Goal: Task Accomplishment & Management: Use online tool/utility

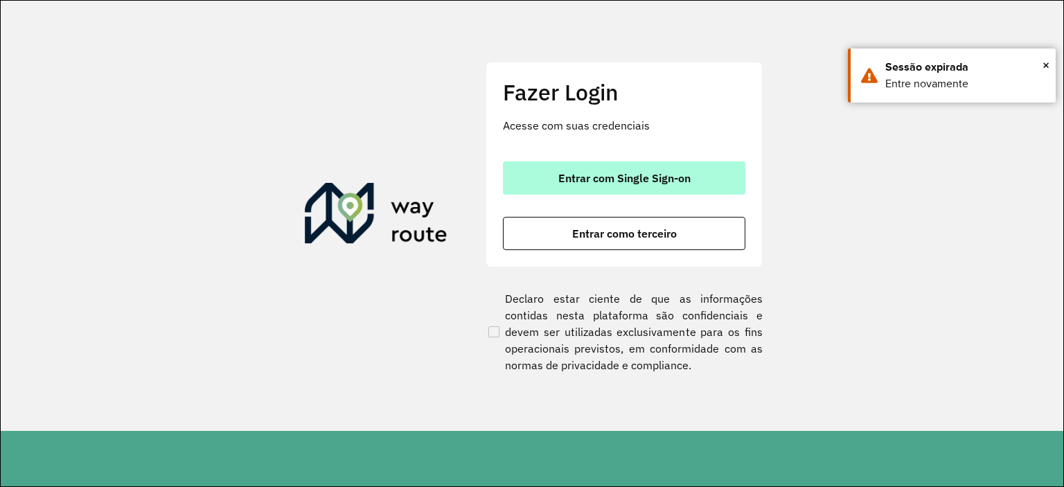
click at [671, 177] on span "Entrar com Single Sign-on" at bounding box center [624, 178] width 132 height 11
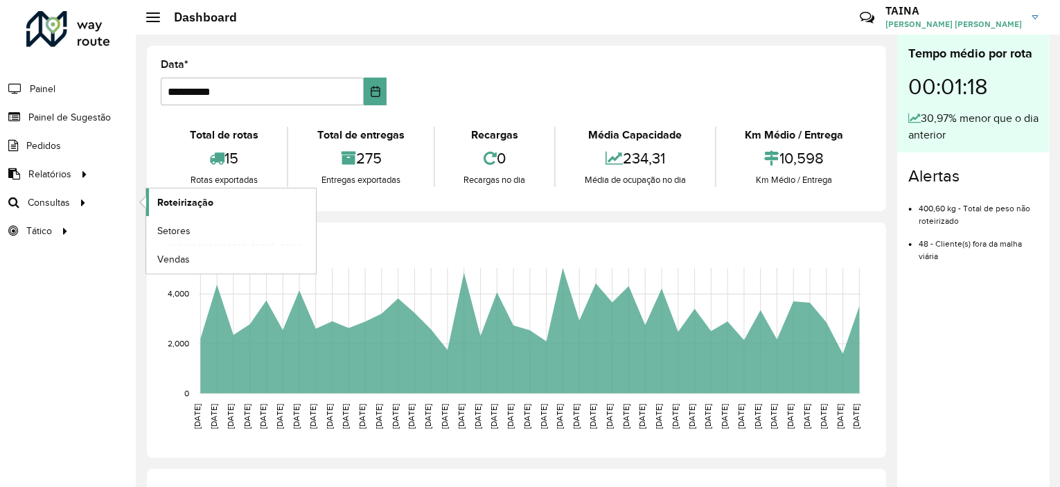
click at [197, 200] on span "Roteirização" at bounding box center [185, 202] width 56 height 15
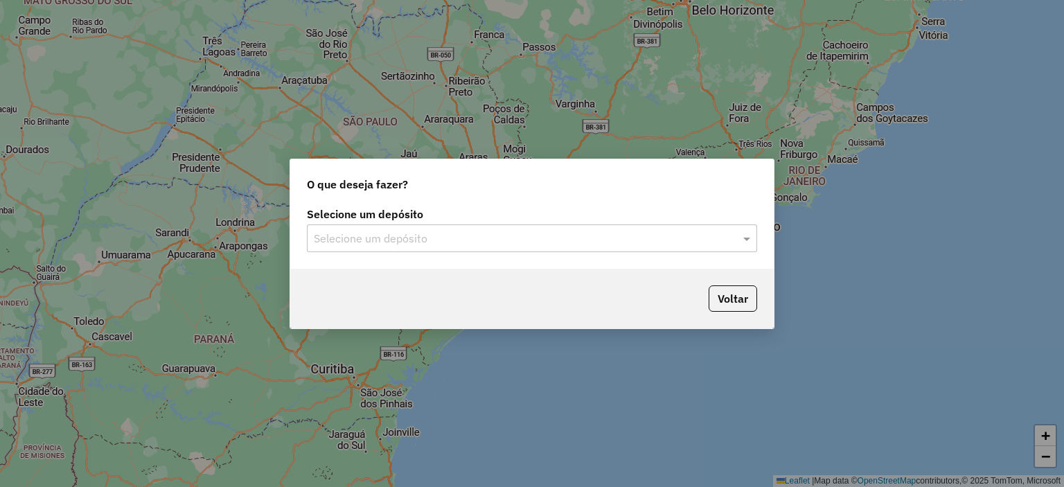
click at [471, 238] on input "text" at bounding box center [518, 239] width 409 height 17
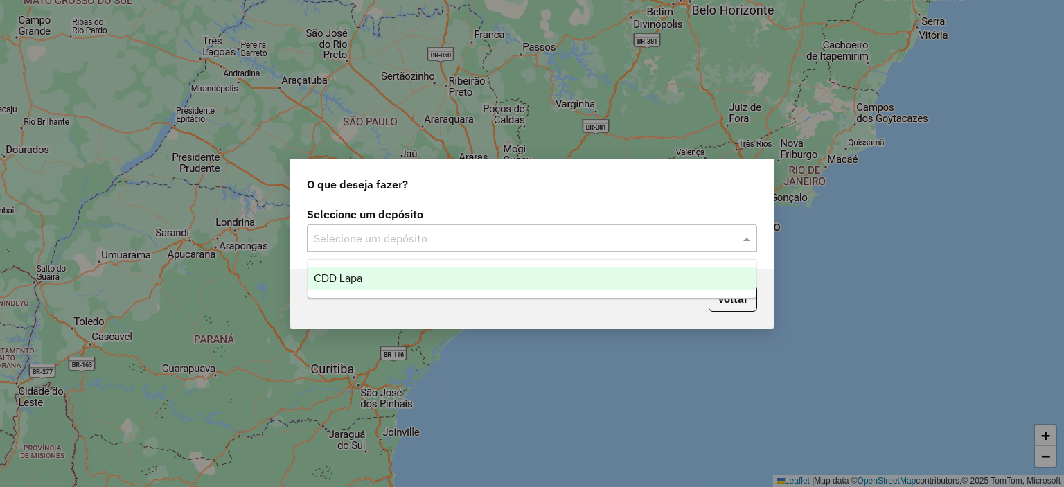
click at [470, 286] on div "CDD Lapa" at bounding box center [532, 279] width 448 height 24
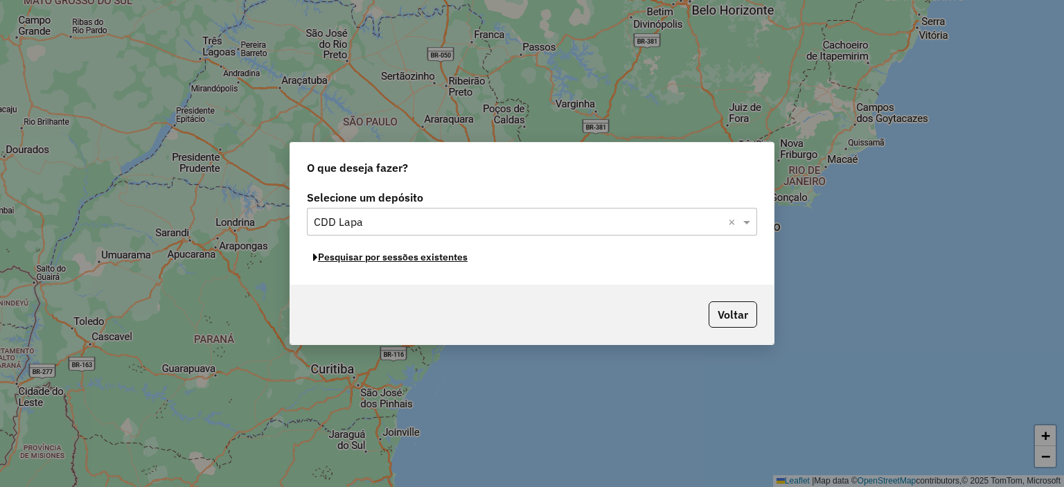
click at [443, 258] on button "Pesquisar por sessões existentes" at bounding box center [390, 257] width 167 height 21
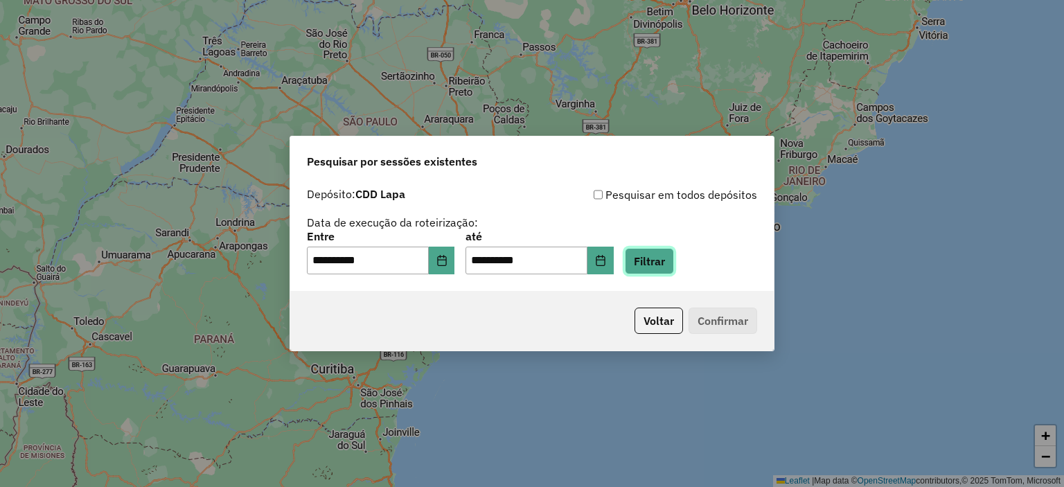
click at [671, 258] on button "Filtrar" at bounding box center [649, 261] width 49 height 26
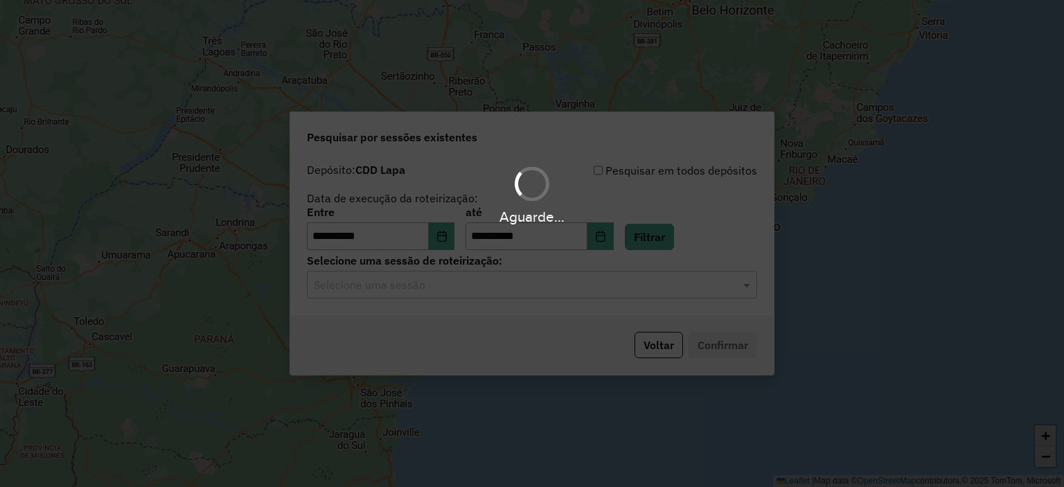
click at [421, 300] on div "**********" at bounding box center [532, 236] width 484 height 159
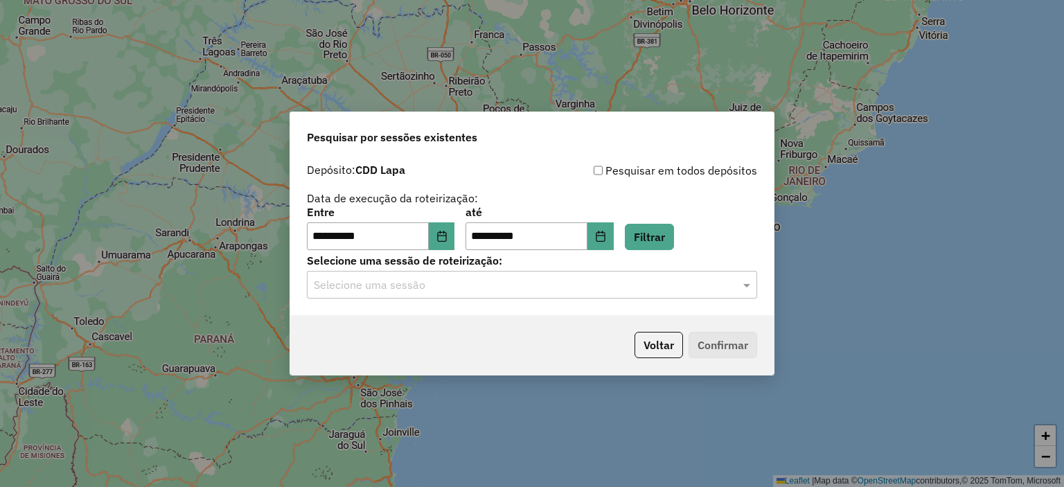
click at [430, 283] on input "text" at bounding box center [518, 285] width 409 height 17
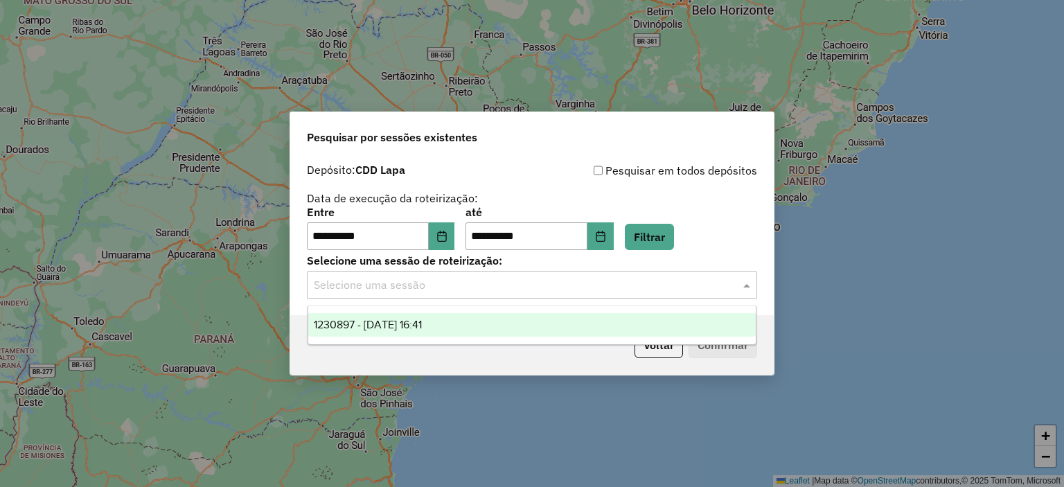
click at [421, 336] on div "1230897 - 18/08/2025 16:41" at bounding box center [532, 325] width 448 height 24
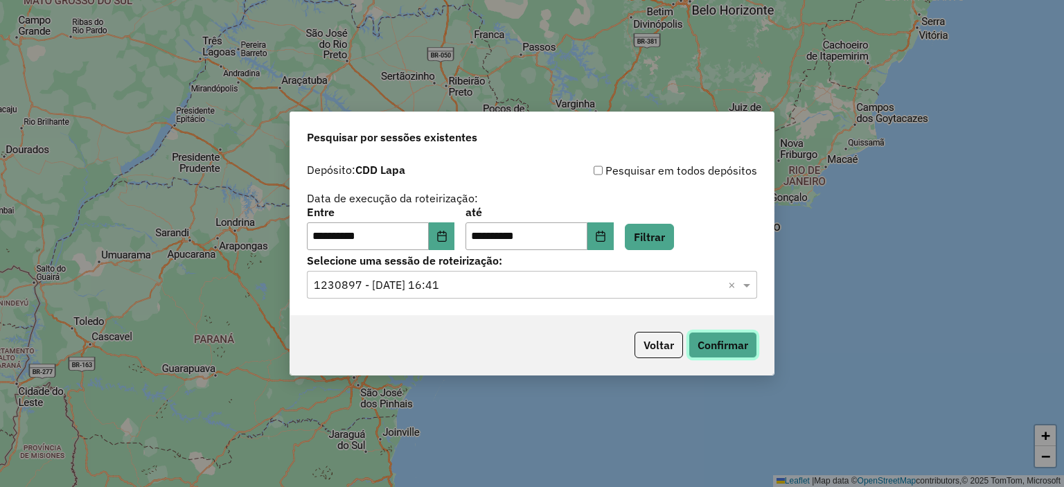
click at [714, 348] on button "Confirmar" at bounding box center [723, 345] width 69 height 26
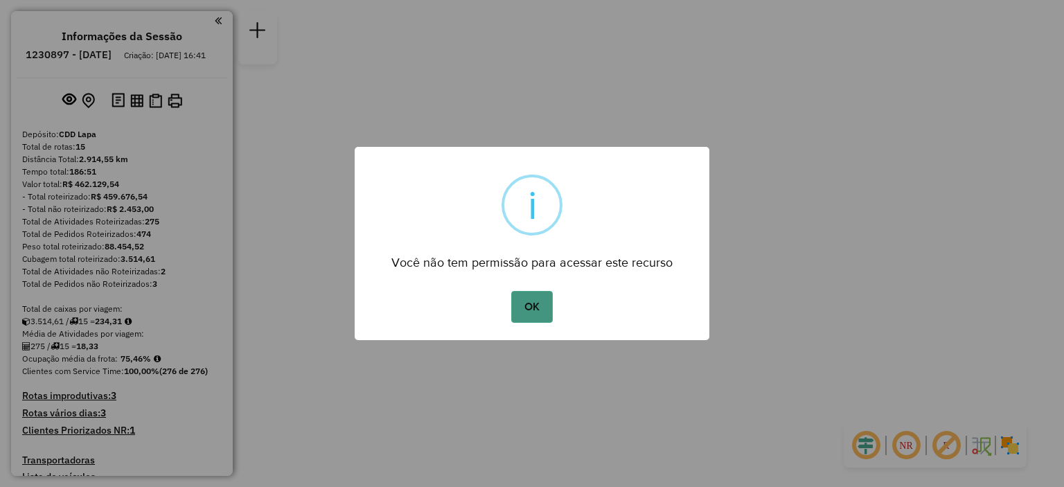
click at [527, 307] on button "OK" at bounding box center [531, 307] width 41 height 32
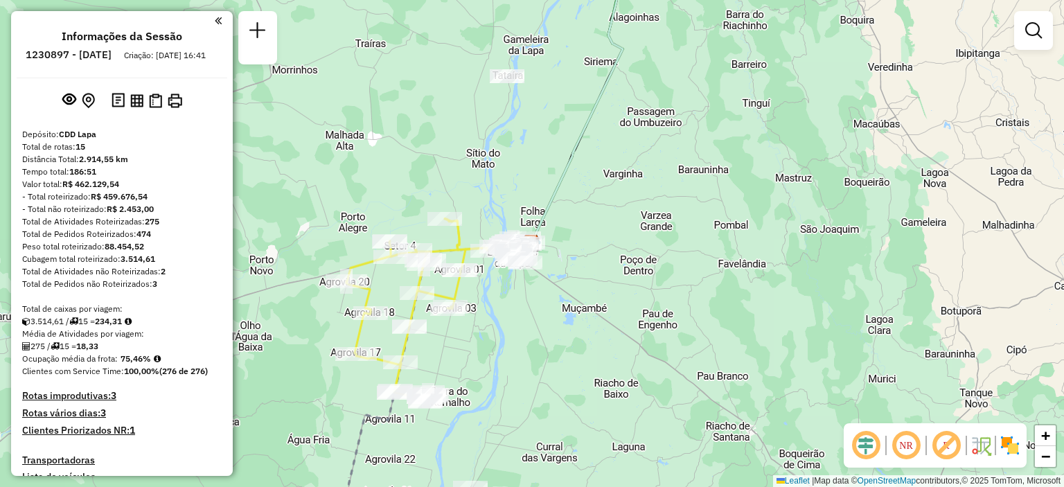
click at [906, 446] on em at bounding box center [906, 445] width 33 height 33
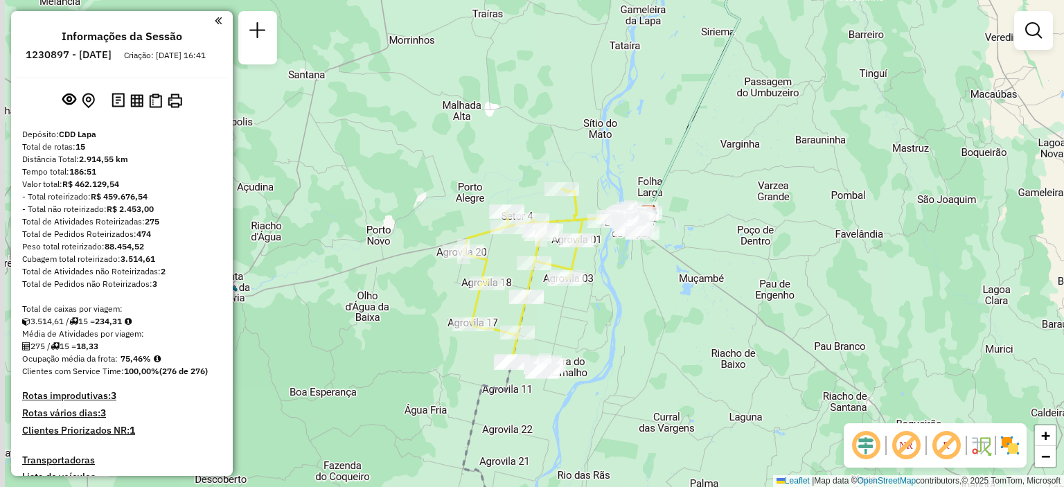
drag, startPoint x: 552, startPoint y: 321, endPoint x: 671, endPoint y: 290, distance: 123.0
click at [670, 291] on div "Janela de atendimento Grade de atendimento Capacidade Transportadoras Veículos …" at bounding box center [532, 243] width 1064 height 487
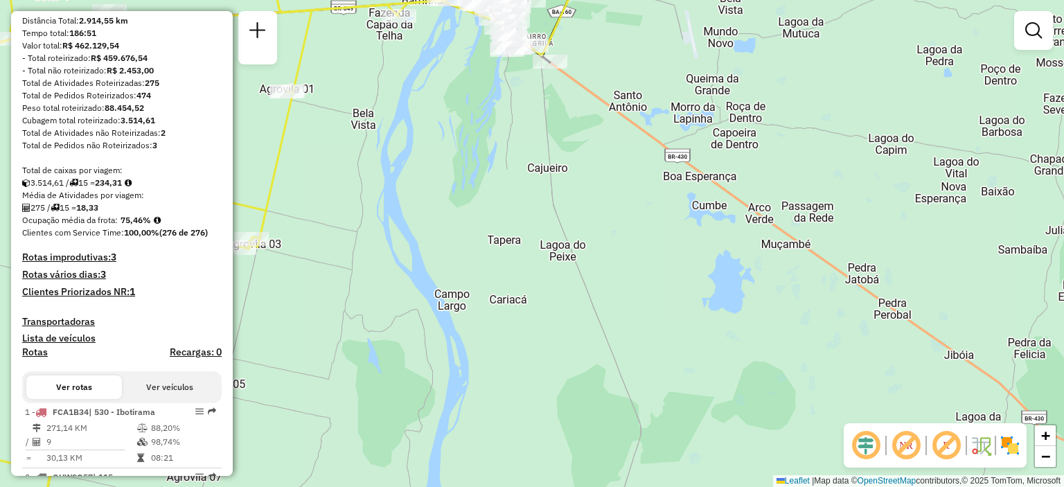
scroll to position [277, 0]
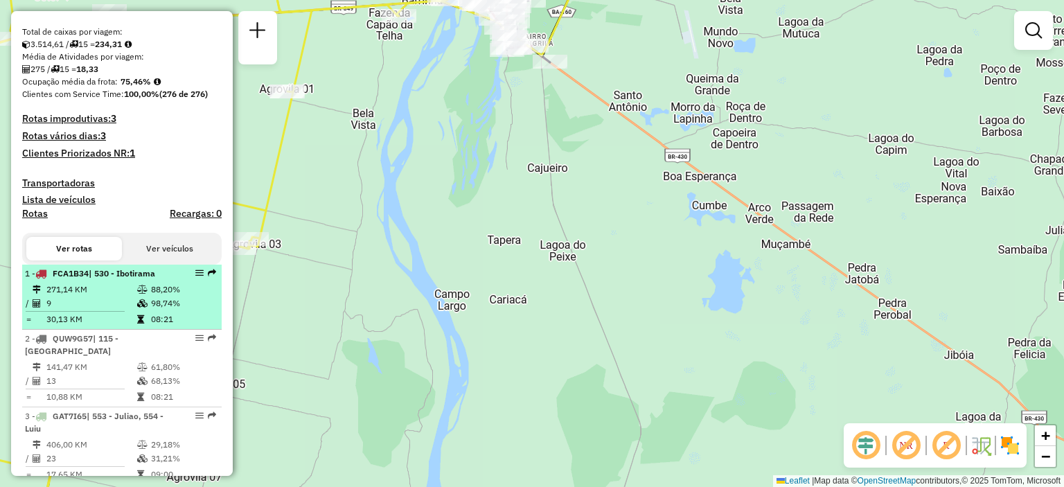
click at [130, 310] on td "9" at bounding box center [91, 304] width 91 height 14
select select "**********"
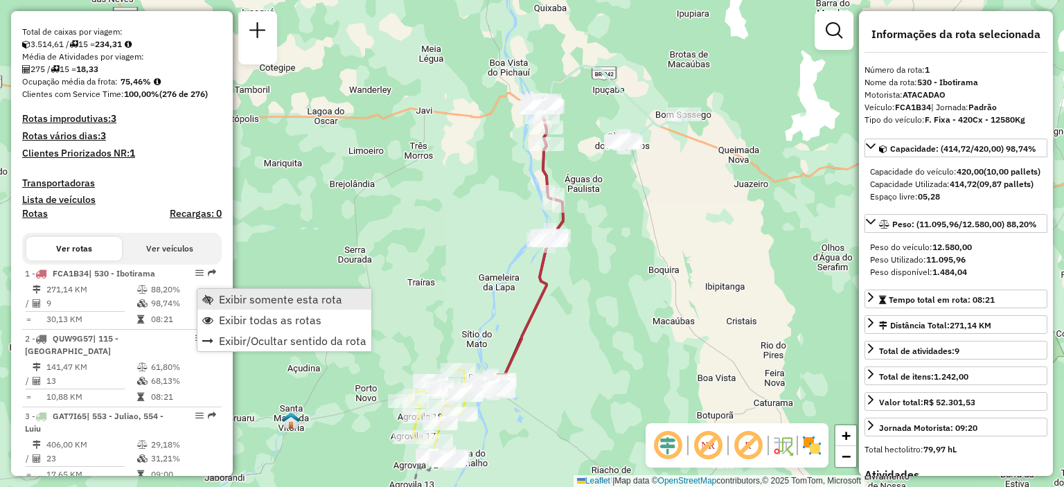
click at [208, 297] on span "Exibir somente esta rota" at bounding box center [207, 299] width 11 height 11
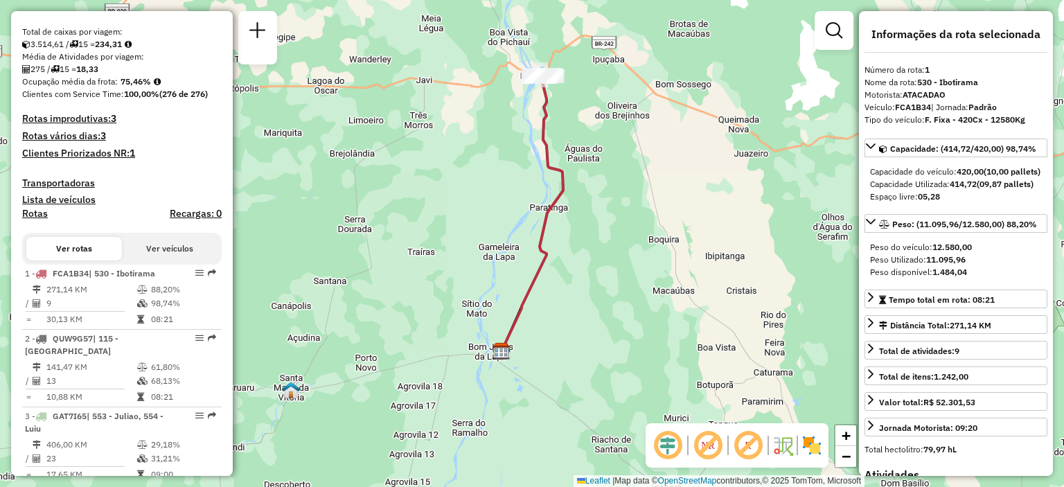
drag, startPoint x: 604, startPoint y: 304, endPoint x: 604, endPoint y: 274, distance: 30.5
click at [604, 274] on div "Janela de atendimento Grade de atendimento Capacidade Transportadoras Veículos …" at bounding box center [532, 243] width 1064 height 487
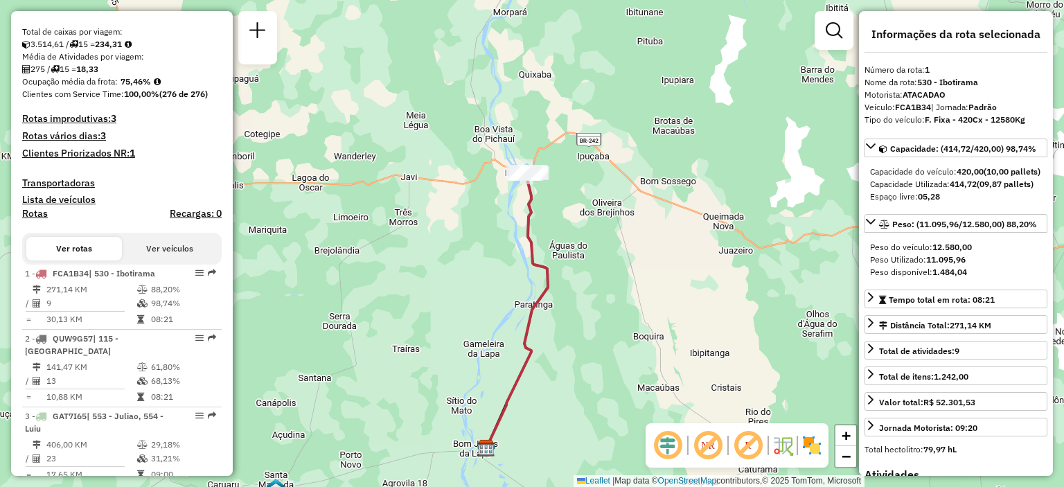
drag, startPoint x: 607, startPoint y: 235, endPoint x: 592, endPoint y: 321, distance: 87.3
click at [592, 321] on div "Janela de atendimento Grade de atendimento Capacidade Transportadoras Veículos …" at bounding box center [532, 243] width 1064 height 487
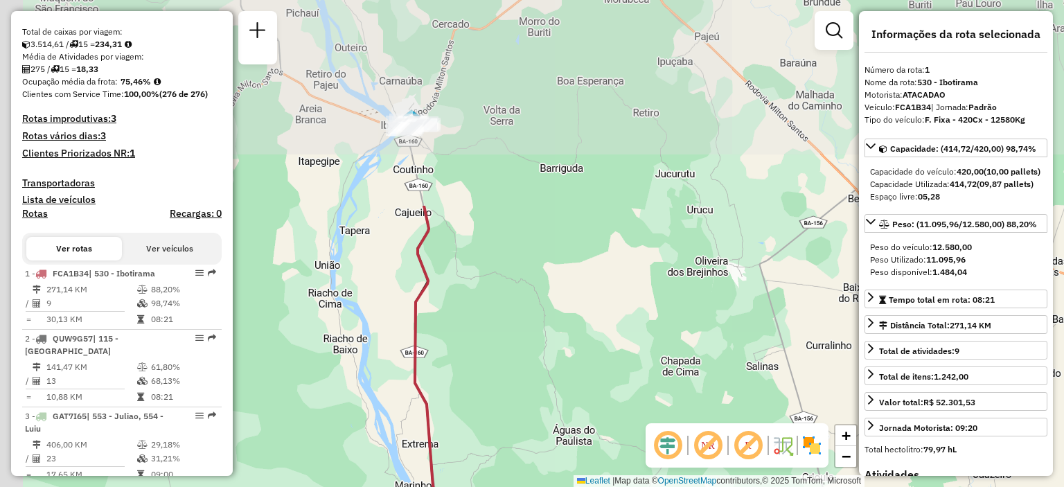
drag, startPoint x: 532, startPoint y: 127, endPoint x: 597, endPoint y: 367, distance: 247.7
click at [597, 367] on div "Janela de atendimento Grade de atendimento Capacidade Transportadoras Veículos …" at bounding box center [532, 243] width 1064 height 487
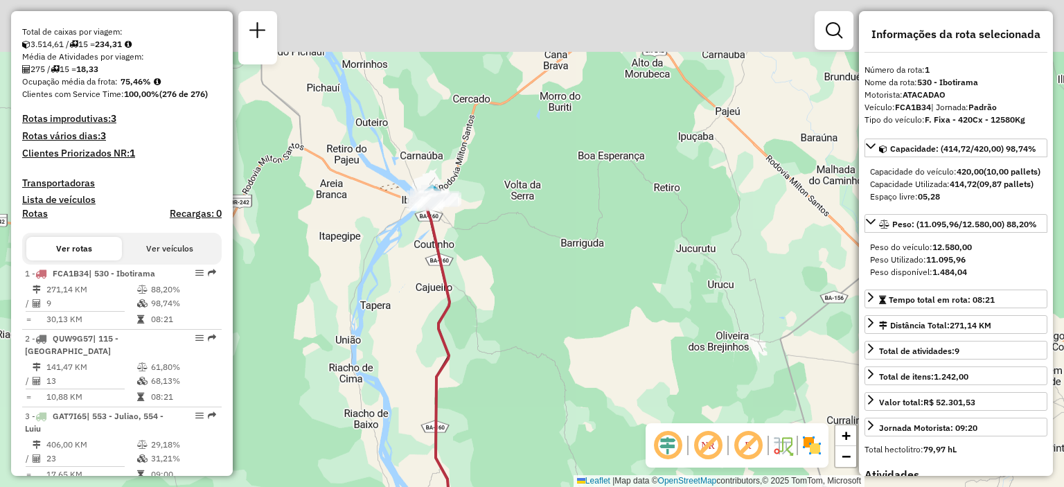
drag, startPoint x: 507, startPoint y: 152, endPoint x: 544, endPoint y: 272, distance: 126.0
click at [544, 272] on div "Janela de atendimento Grade de atendimento Capacidade Transportadoras Veículos …" at bounding box center [532, 243] width 1064 height 487
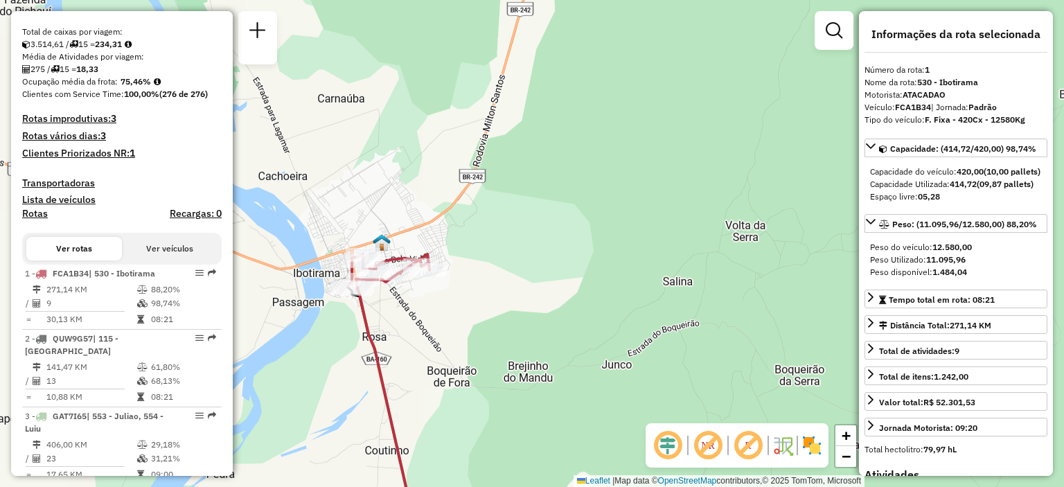
drag, startPoint x: 497, startPoint y: 244, endPoint x: 633, endPoint y: 221, distance: 137.0
click at [633, 221] on div "Janela de atendimento Grade de atendimento Capacidade Transportadoras Veículos …" at bounding box center [532, 243] width 1064 height 487
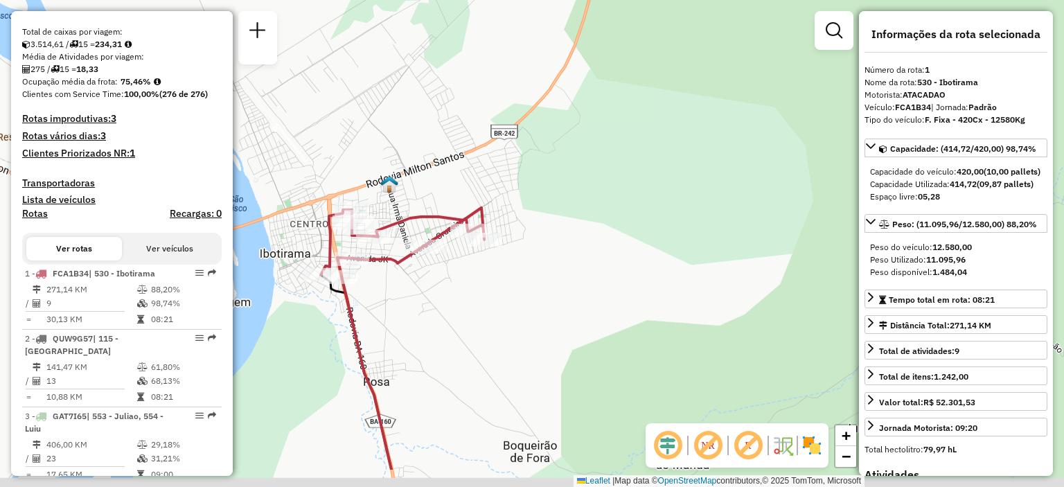
drag, startPoint x: 601, startPoint y: 227, endPoint x: 689, endPoint y: 149, distance: 117.3
click at [689, 149] on div "Janela de atendimento Grade de atendimento Capacidade Transportadoras Veículos …" at bounding box center [532, 243] width 1064 height 487
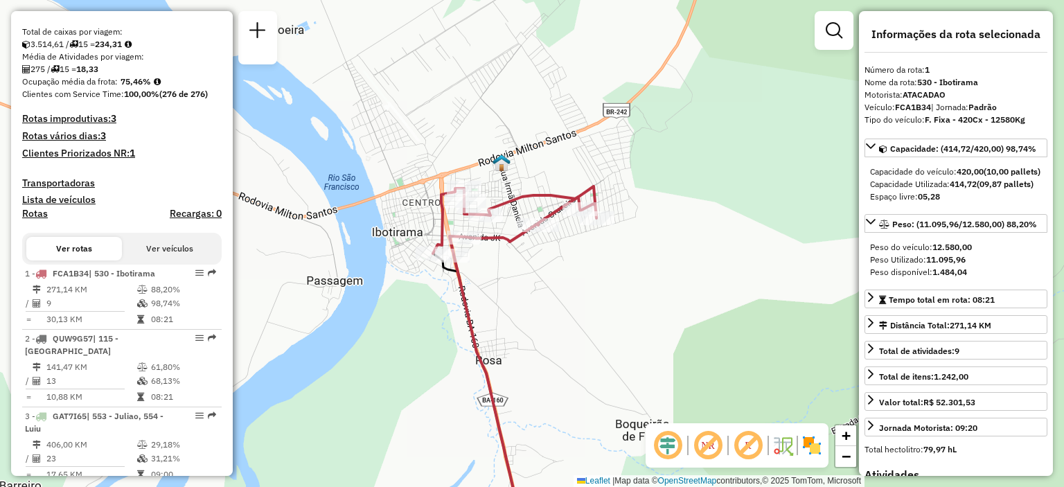
drag, startPoint x: 613, startPoint y: 229, endPoint x: 681, endPoint y: 244, distance: 69.4
click at [681, 244] on div "Janela de atendimento Grade de atendimento Capacidade Transportadoras Veículos …" at bounding box center [532, 243] width 1064 height 487
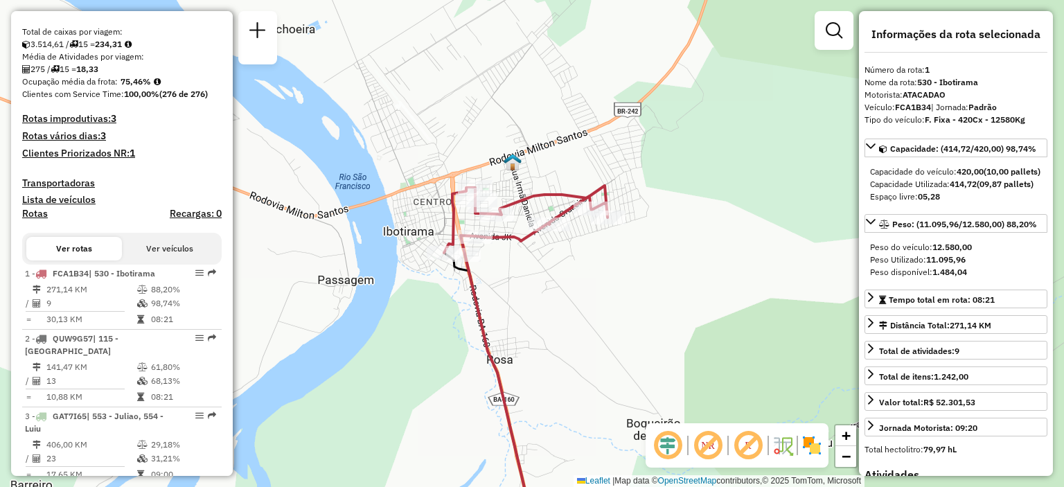
drag, startPoint x: 603, startPoint y: 255, endPoint x: 612, endPoint y: 254, distance: 9.8
click at [612, 254] on div "Janela de atendimento Grade de atendimento Capacidade Transportadoras Veículos …" at bounding box center [532, 243] width 1064 height 487
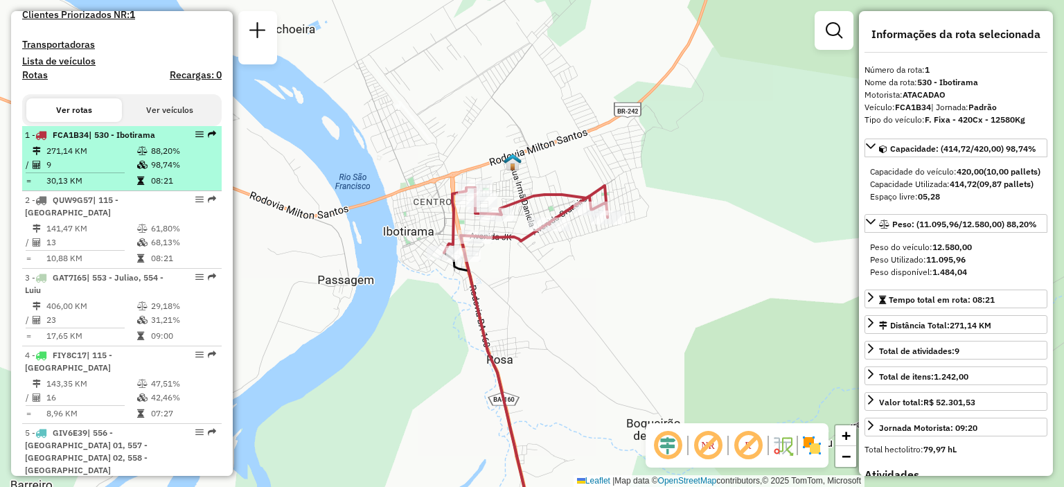
scroll to position [485, 0]
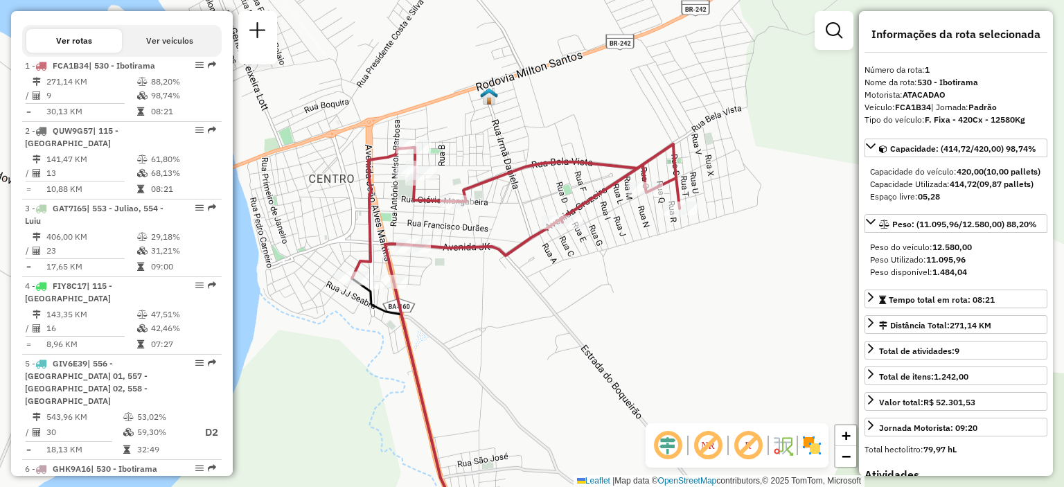
drag, startPoint x: 531, startPoint y: 204, endPoint x: 594, endPoint y: 260, distance: 83.4
click at [594, 260] on div "Janela de atendimento Grade de atendimento Capacidade Transportadoras Veículos …" at bounding box center [532, 243] width 1064 height 487
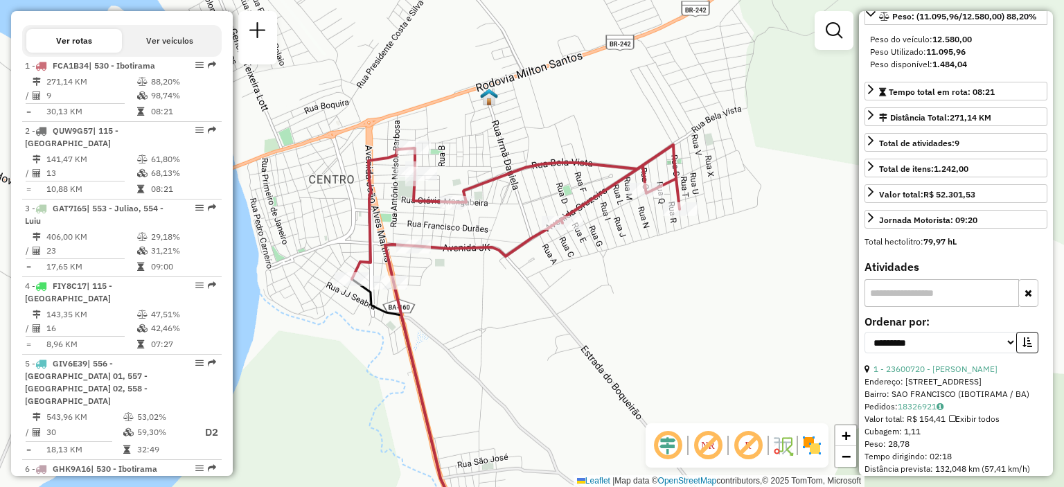
scroll to position [277, 0]
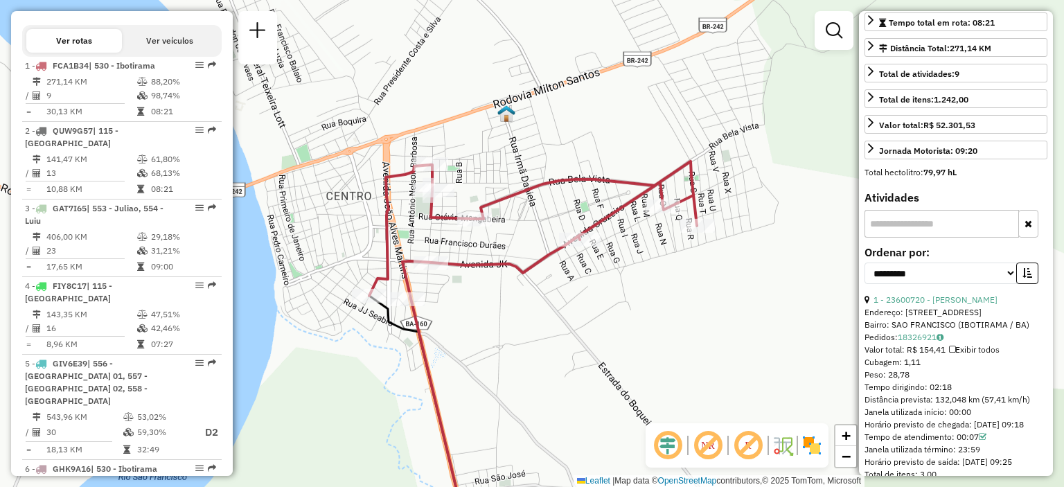
drag, startPoint x: 493, startPoint y: 246, endPoint x: 511, endPoint y: 263, distance: 24.0
click at [511, 263] on icon at bounding box center [533, 229] width 328 height 137
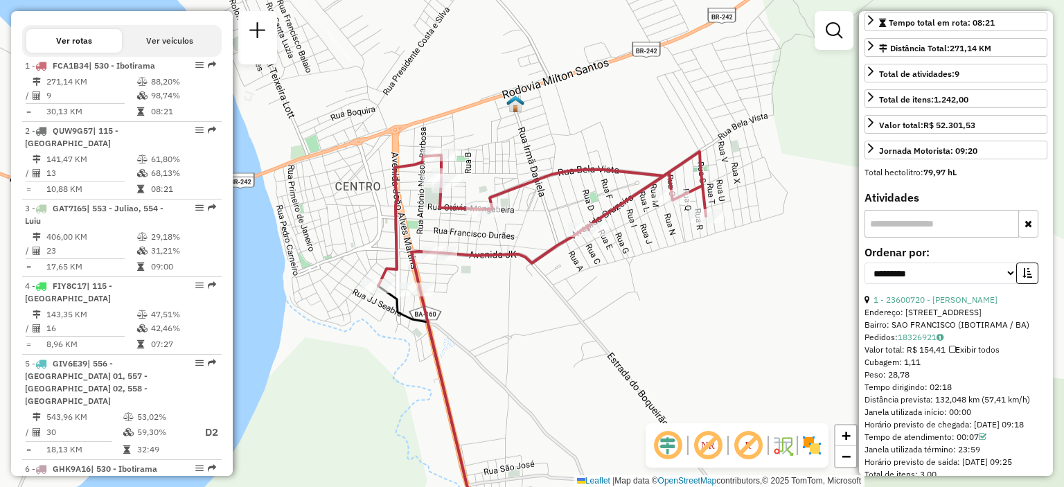
drag, startPoint x: 358, startPoint y: 145, endPoint x: 367, endPoint y: 136, distance: 11.8
click at [367, 136] on div "Janela de atendimento Grade de atendimento Capacidade Transportadoras Veículos …" at bounding box center [532, 243] width 1064 height 487
